Goal: Find specific page/section: Find specific page/section

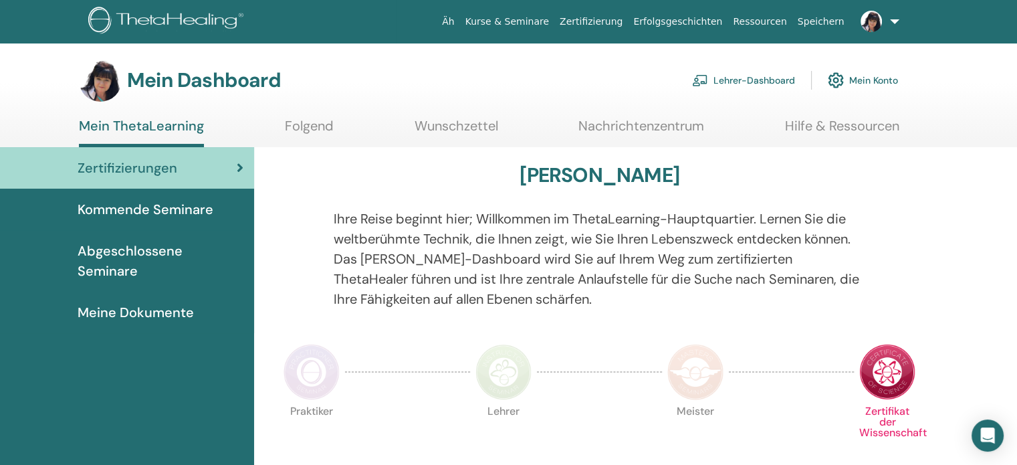
click at [730, 82] on font "Lehrer-Dashboard" at bounding box center [754, 81] width 82 height 12
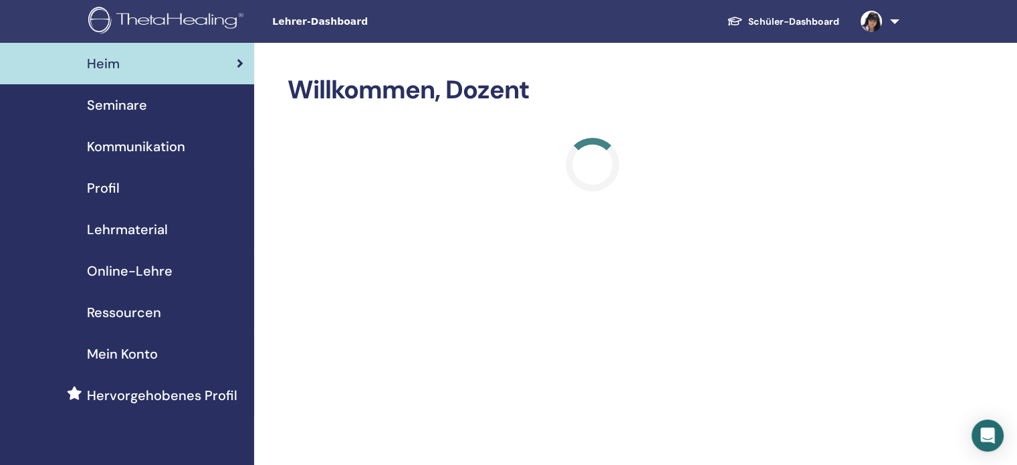
click at [113, 107] on font "Seminare" at bounding box center [117, 104] width 60 height 17
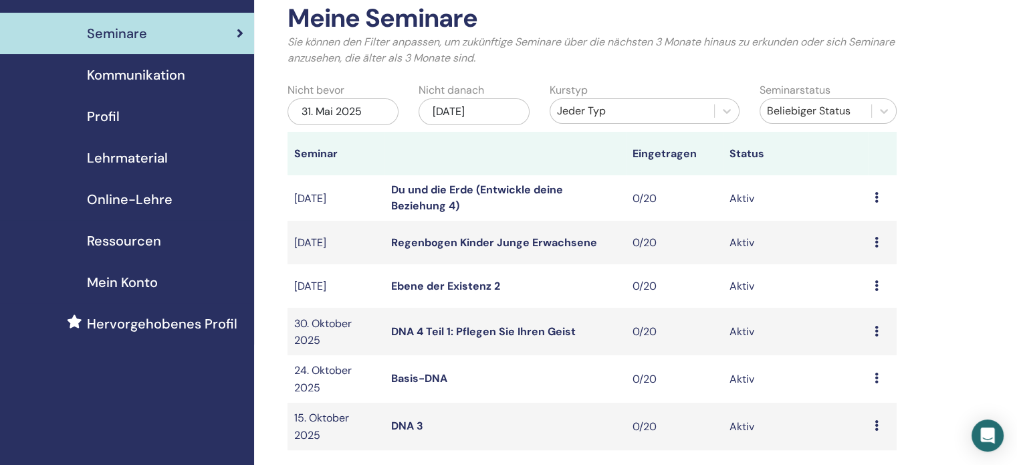
scroll to position [67, 0]
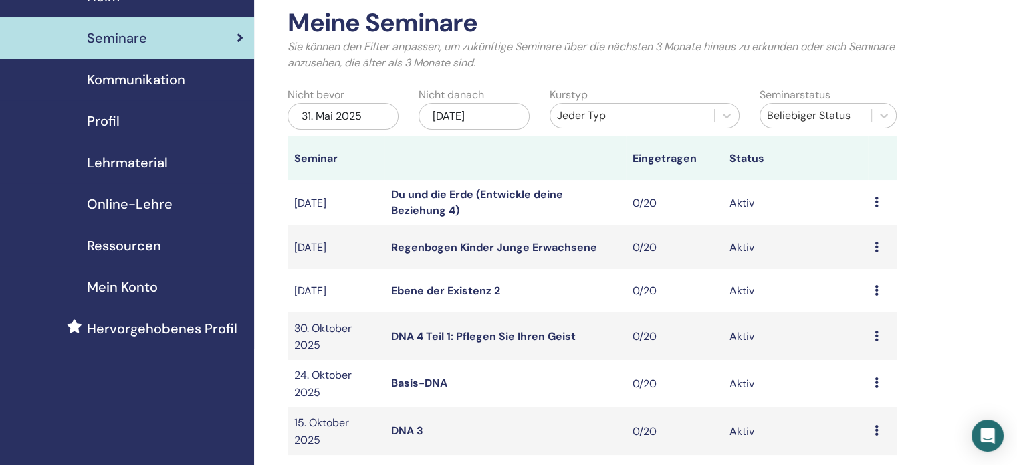
click at [130, 205] on font "Online-Lehre" at bounding box center [130, 203] width 86 height 17
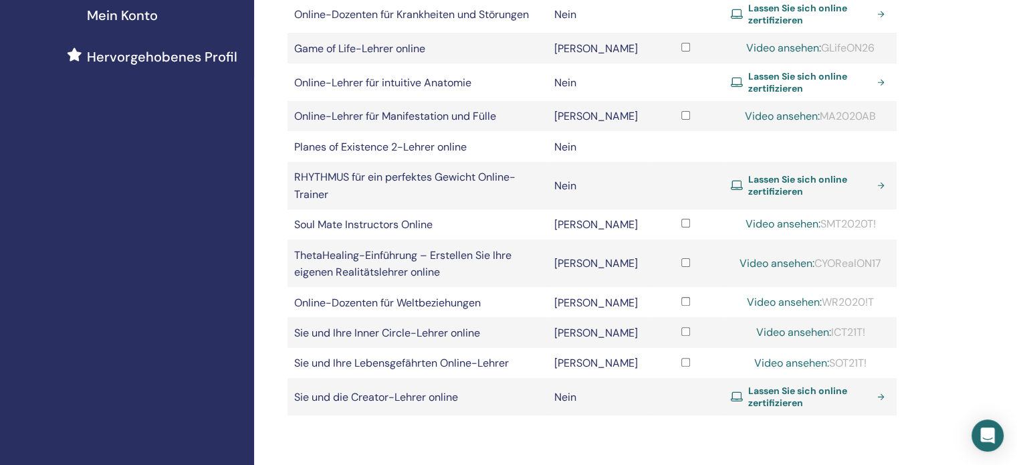
scroll to position [339, 0]
click at [487, 19] on font "Online-Dozenten für Krankheiten und Störungen" at bounding box center [411, 14] width 235 height 14
